Goal: Task Accomplishment & Management: Manage account settings

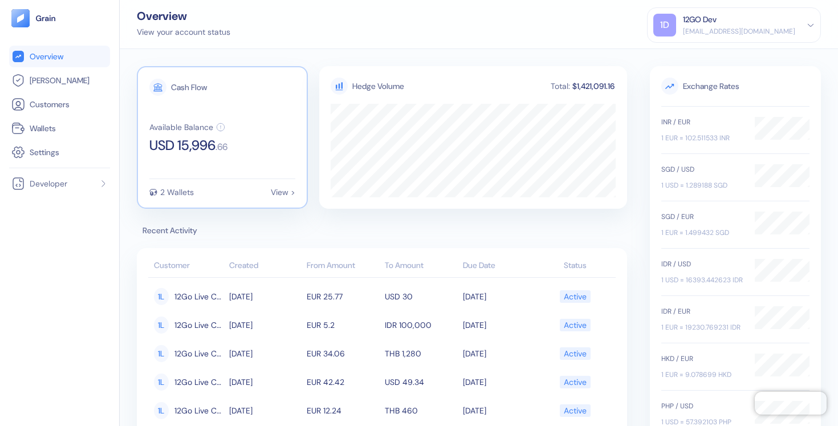
click at [179, 199] on div "Cash Flow Available Balance USD 15,996 . 66 2 Wallets View >" at bounding box center [222, 137] width 171 height 143
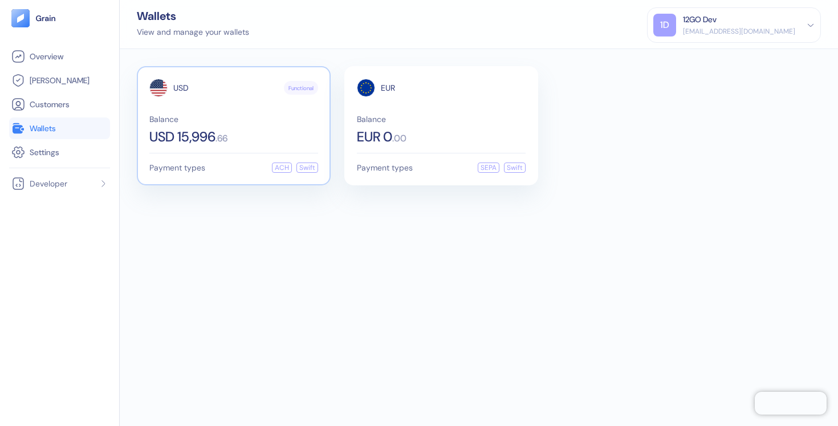
click at [222, 128] on div "Balance USD 15,996 . 66" at bounding box center [233, 129] width 169 height 29
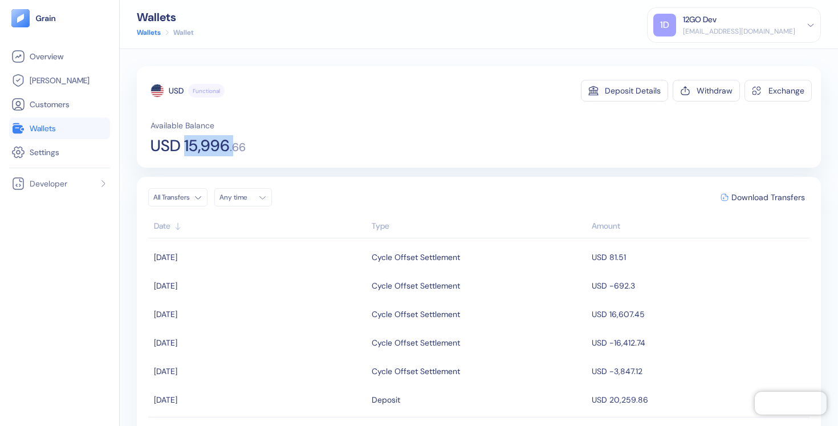
copy span "15,996"
drag, startPoint x: 184, startPoint y: 146, endPoint x: 261, endPoint y: 139, distance: 77.9
click at [261, 139] on div "Available Balance USD 15,996 . 66" at bounding box center [481, 137] width 661 height 34
click at [776, 32] on div "[EMAIL_ADDRESS][DOMAIN_NAME]" at bounding box center [739, 31] width 112 height 10
click at [678, 58] on div "Sign Out" at bounding box center [683, 57] width 31 height 12
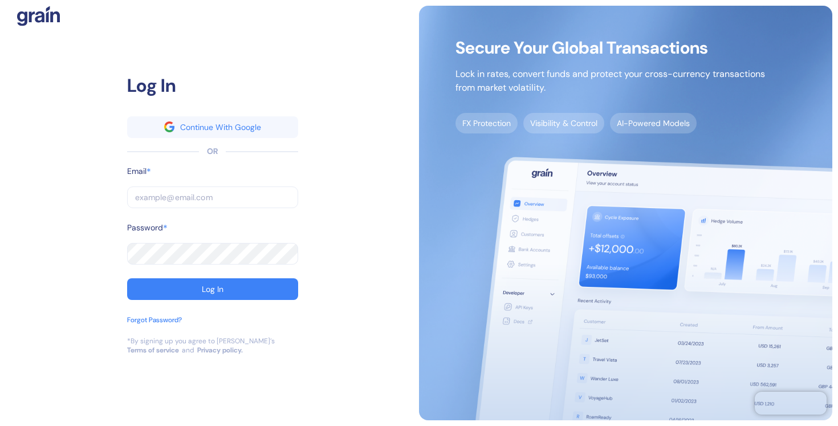
click at [182, 198] on input "text" at bounding box center [212, 197] width 171 height 22
type input "[EMAIL_ADDRESS][DOMAIN_NAME]"
